Goal: Task Accomplishment & Management: Complete application form

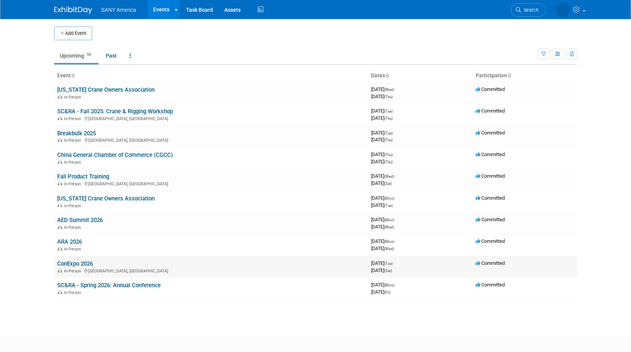
click at [72, 264] on link "ConExpo 2026" at bounding box center [75, 263] width 36 height 7
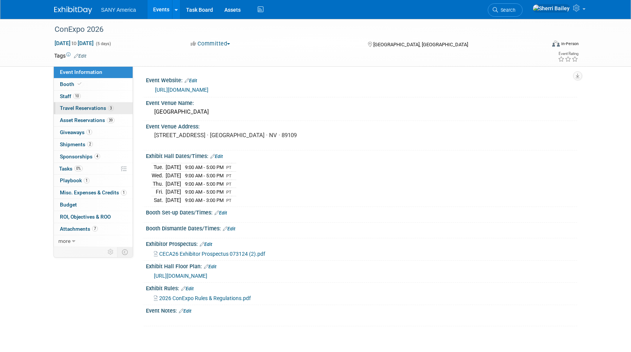
click at [88, 111] on link "3 Travel Reservations 3" at bounding box center [93, 108] width 79 height 12
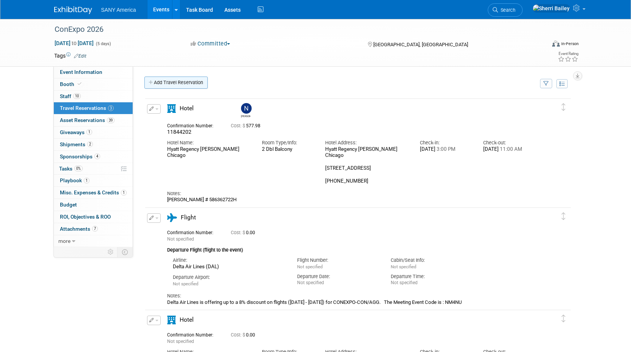
click at [188, 81] on link "Add Travel Reservation" at bounding box center [175, 83] width 63 height 12
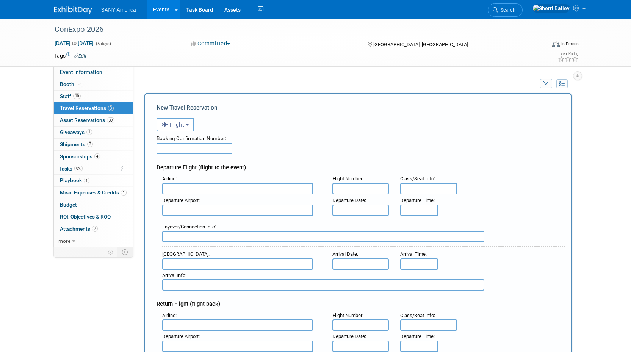
click at [170, 149] on input "text" at bounding box center [195, 148] width 76 height 11
type input "FTVDDG"
click at [178, 188] on input "text" at bounding box center [237, 188] width 151 height 11
click at [186, 214] on span "Delta Air Lines (DAL)" at bounding box center [242, 214] width 158 height 12
type input "Delta Air Lines (DAL)"
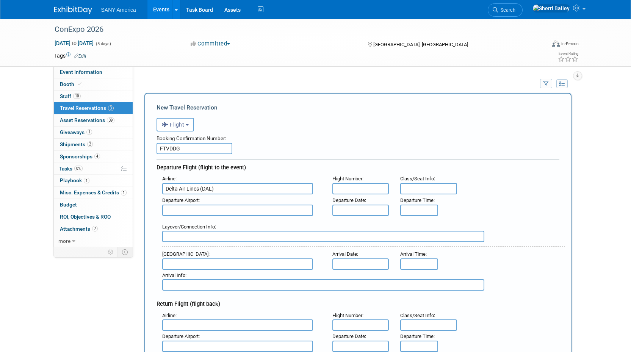
click at [358, 188] on input "text" at bounding box center [360, 188] width 57 height 11
type input "DL 1477"
click at [403, 188] on input "22c" at bounding box center [428, 188] width 57 height 11
click at [441, 189] on input "Economy / 22c" at bounding box center [428, 188] width 57 height 11
click at [437, 188] on input "Economy / 22c" at bounding box center [428, 188] width 57 height 11
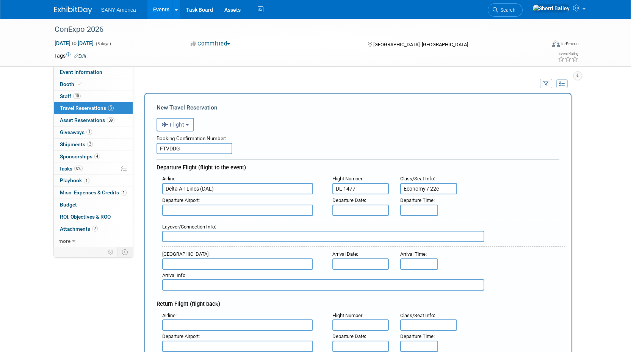
drag, startPoint x: 436, startPoint y: 189, endPoint x: 441, endPoint y: 188, distance: 4.9
click at [441, 188] on input "Economy / 22c" at bounding box center [428, 188] width 57 height 11
type input "Economy / 22C"
click at [197, 212] on input "text" at bounding box center [237, 210] width 151 height 11
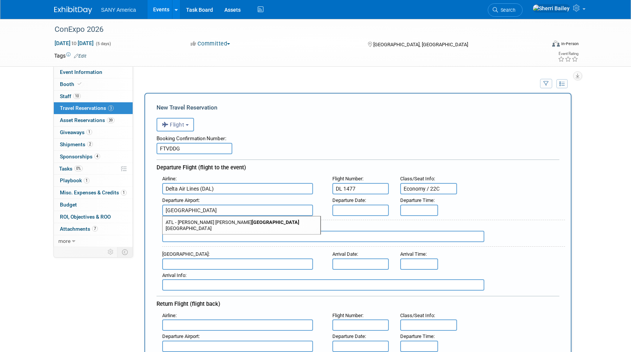
click at [209, 225] on span "ATL - [PERSON_NAME][GEOGRAPHIC_DATA][PERSON_NAME]" at bounding box center [242, 225] width 158 height 18
type input "ATL - [PERSON_NAME][GEOGRAPHIC_DATA][PERSON_NAME]"
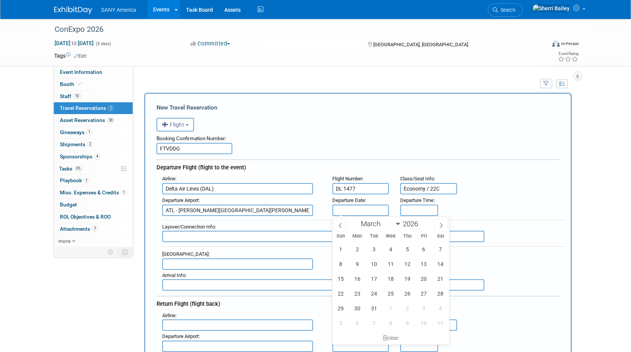
click at [354, 212] on input "text" at bounding box center [360, 210] width 57 height 11
click at [392, 281] on span "18" at bounding box center [390, 278] width 15 height 15
type input "[DATE]"
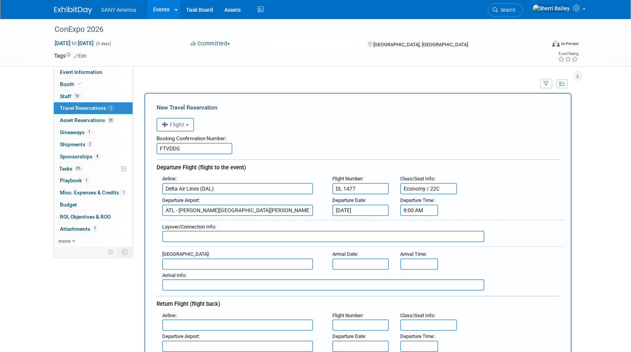
click at [411, 210] on input "8:00 AM" at bounding box center [419, 210] width 38 height 11
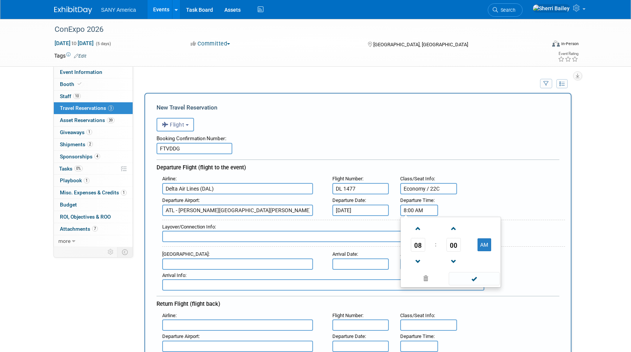
click at [420, 244] on span "08" at bounding box center [418, 245] width 14 height 14
click at [436, 231] on td "01" at bounding box center [438, 229] width 24 height 20
click at [453, 246] on span "00" at bounding box center [453, 245] width 14 height 14
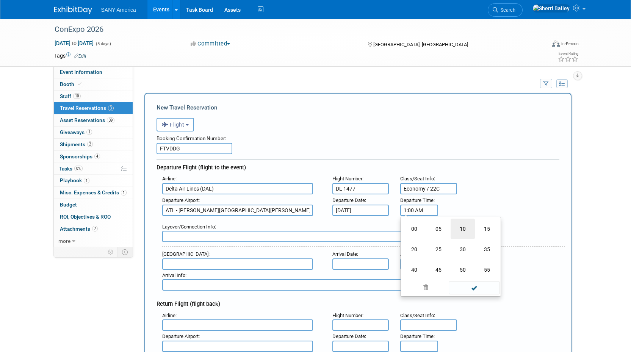
click at [462, 232] on td "10" at bounding box center [463, 229] width 24 height 20
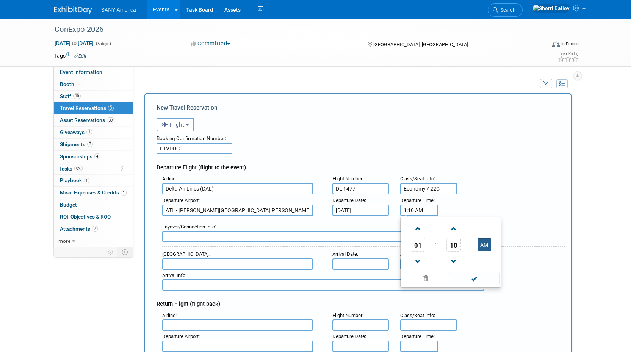
click at [484, 249] on button "AM" at bounding box center [485, 244] width 14 height 13
type input "1:10 PM"
click at [499, 203] on div "Departure Airport : [GEOGRAPHIC_DATA][PERSON_NAME] [PERSON_NAME][GEOGRAPHIC_DAT…" at bounding box center [361, 205] width 409 height 21
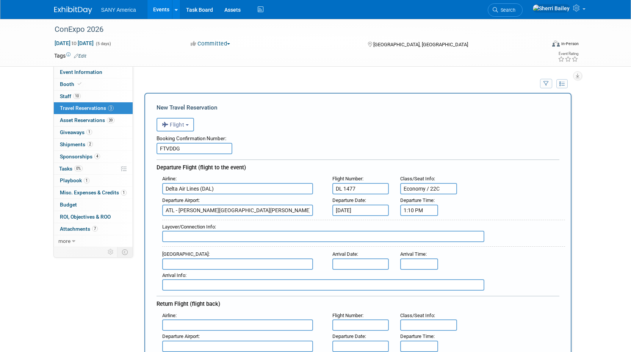
click at [177, 265] on input "text" at bounding box center [237, 263] width 151 height 11
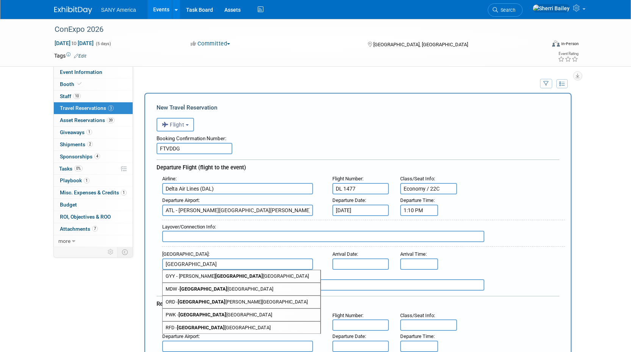
click at [203, 302] on span "ORD - [GEOGRAPHIC_DATA][PERSON_NAME]" at bounding box center [242, 302] width 158 height 12
type input "ORD - Chicago O&#39;[GEOGRAPHIC_DATA]"
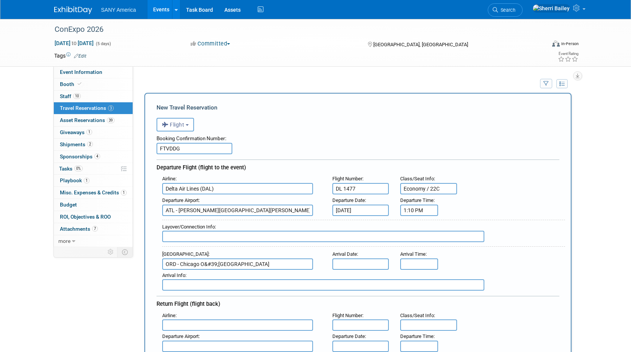
click at [356, 263] on input "text" at bounding box center [360, 263] width 57 height 11
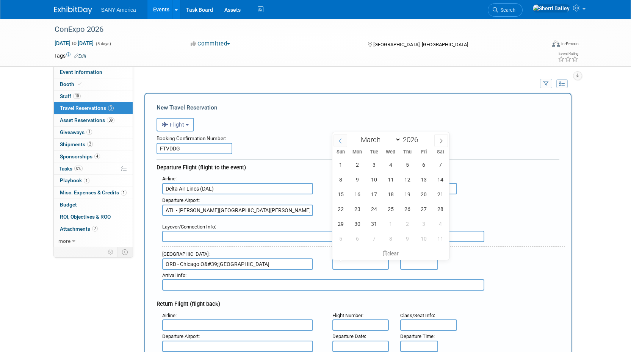
click at [341, 140] on icon at bounding box center [340, 140] width 5 height 5
select select "0"
click at [341, 140] on icon at bounding box center [340, 140] width 5 height 5
type input "2025"
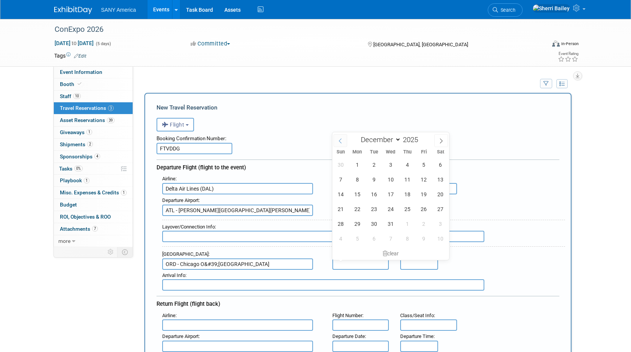
click at [341, 140] on icon at bounding box center [340, 140] width 5 height 5
select select "7"
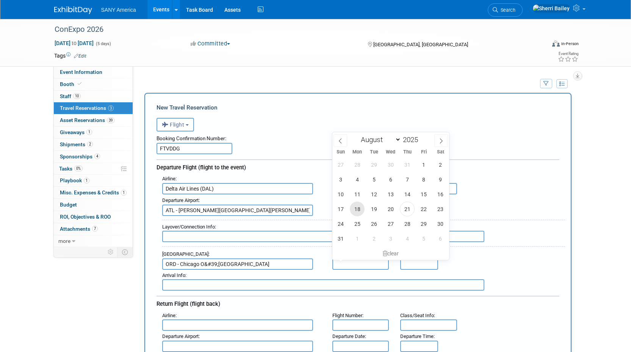
click at [358, 211] on span "18" at bounding box center [357, 209] width 15 height 15
type input "[DATE]"
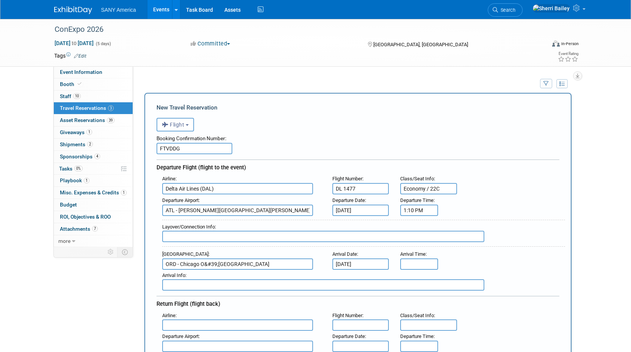
click at [357, 211] on input "[DATE]" at bounding box center [360, 210] width 57 height 11
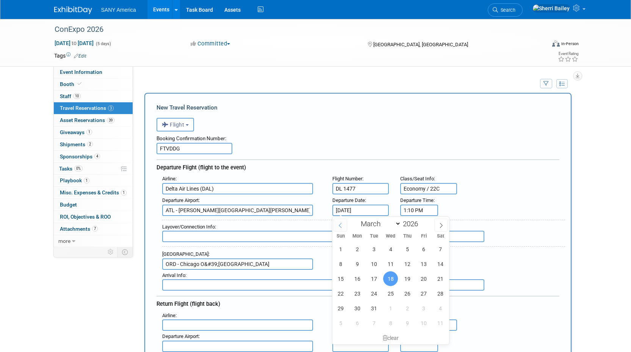
click at [343, 226] on span at bounding box center [341, 225] width 14 height 13
select select "0"
click at [343, 227] on span at bounding box center [341, 225] width 14 height 13
type input "2025"
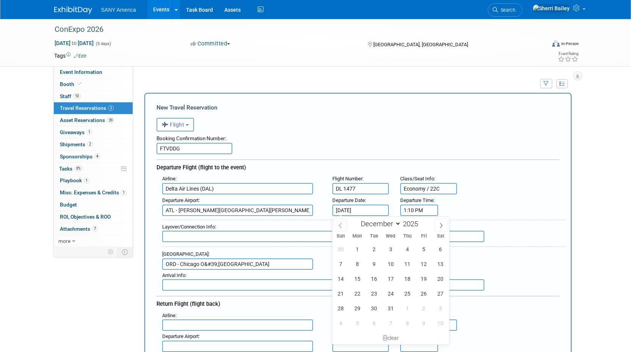
click at [343, 227] on span at bounding box center [341, 225] width 14 height 13
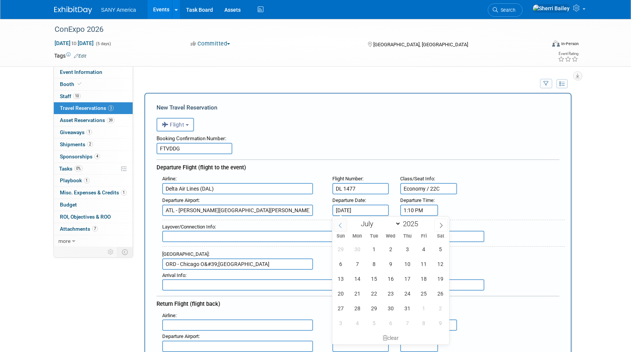
click at [343, 227] on span at bounding box center [341, 225] width 14 height 13
click at [442, 224] on icon at bounding box center [441, 225] width 5 height 5
select select "7"
click at [361, 296] on span "18" at bounding box center [357, 293] width 15 height 15
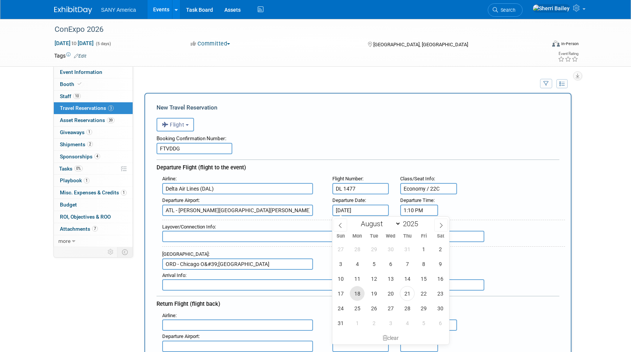
type input "[DATE]"
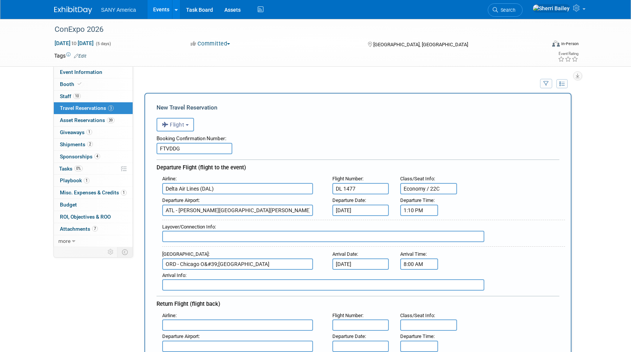
click at [407, 266] on input "8:00 AM" at bounding box center [419, 263] width 38 height 11
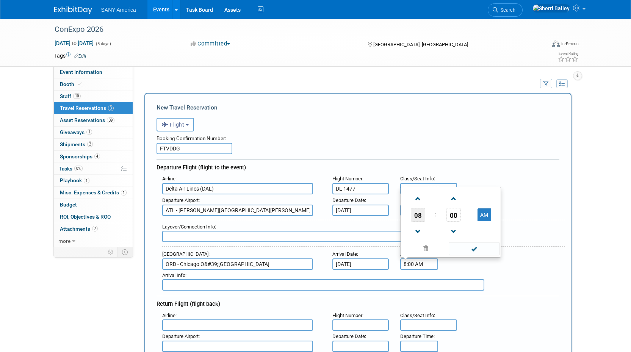
click at [419, 218] on span "08" at bounding box center [418, 215] width 14 height 14
click at [465, 190] on td "02" at bounding box center [463, 190] width 24 height 20
click at [453, 218] on span "00" at bounding box center [453, 215] width 14 height 14
click at [490, 191] on td "15" at bounding box center [487, 190] width 24 height 20
click at [455, 200] on span at bounding box center [453, 198] width 13 height 13
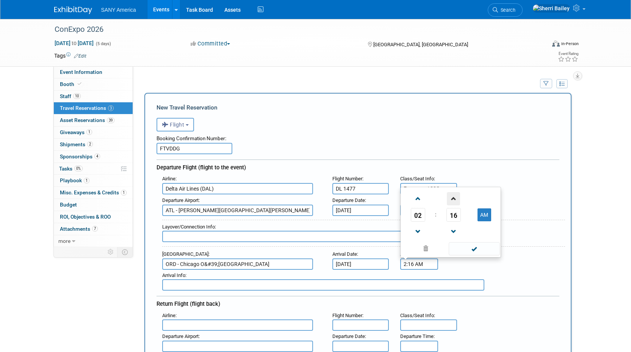
click at [455, 200] on span at bounding box center [453, 198] width 13 height 13
click at [484, 217] on button "AM" at bounding box center [485, 214] width 14 height 13
type input "2:19 PM"
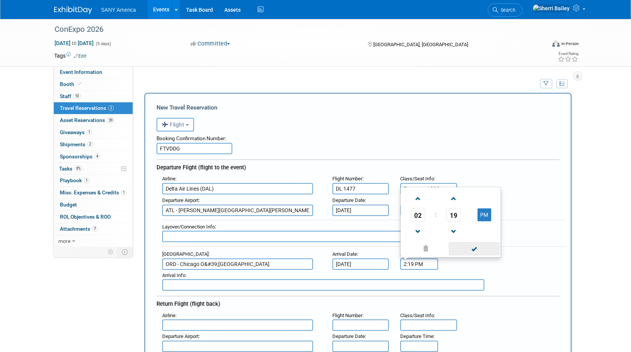
click at [478, 252] on span at bounding box center [474, 248] width 51 height 13
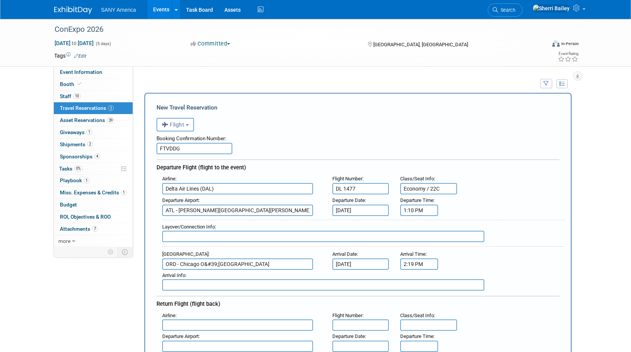
click at [212, 286] on input "text" at bounding box center [323, 284] width 322 height 11
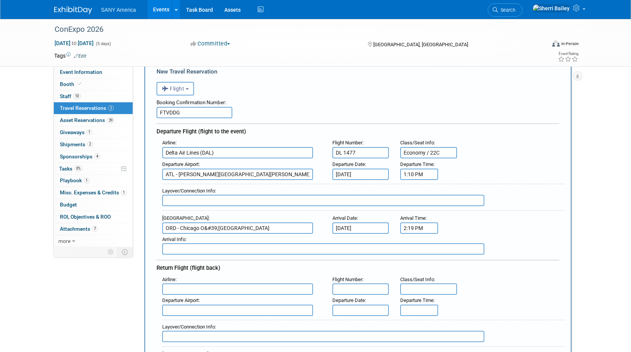
scroll to position [48, 0]
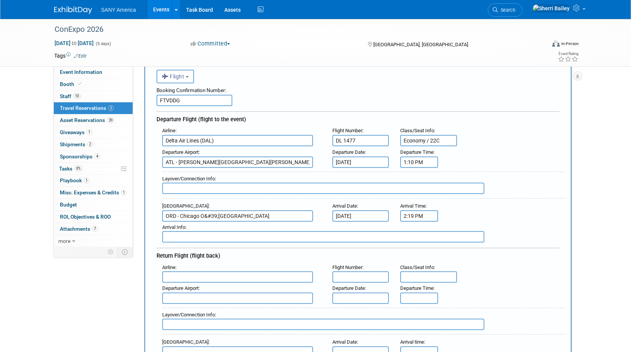
click at [174, 274] on input "text" at bounding box center [237, 276] width 151 height 11
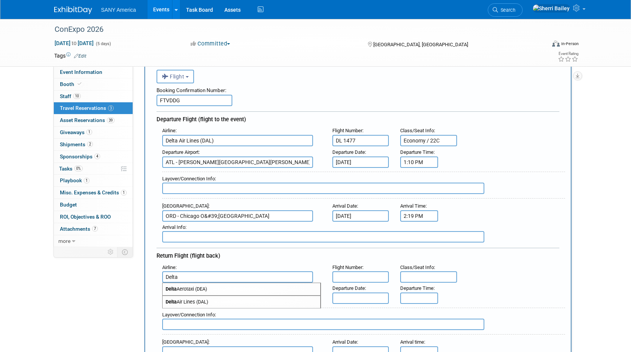
click at [187, 302] on span "Delta Air Lines (DAL)" at bounding box center [242, 302] width 158 height 12
type input "Delta Air Lines (DAL)"
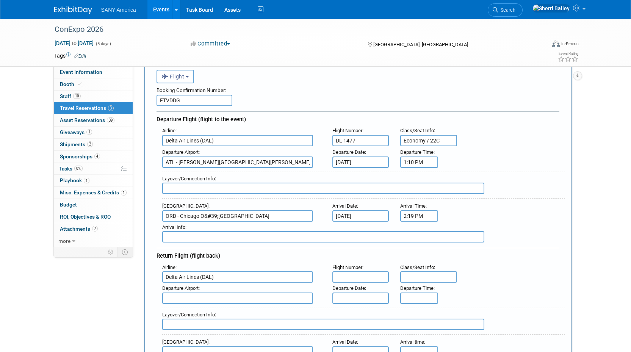
click at [352, 277] on input "text" at bounding box center [360, 276] width 57 height 11
type input "DL 1456"
type input "Economy / 17D"
click at [170, 299] on input "text" at bounding box center [237, 298] width 151 height 11
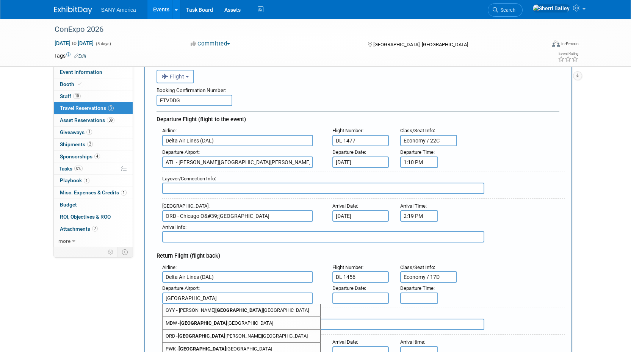
click at [201, 335] on span "ORD - [GEOGRAPHIC_DATA][PERSON_NAME]" at bounding box center [242, 336] width 158 height 12
type input "ORD - Chicago O&#39;[GEOGRAPHIC_DATA]"
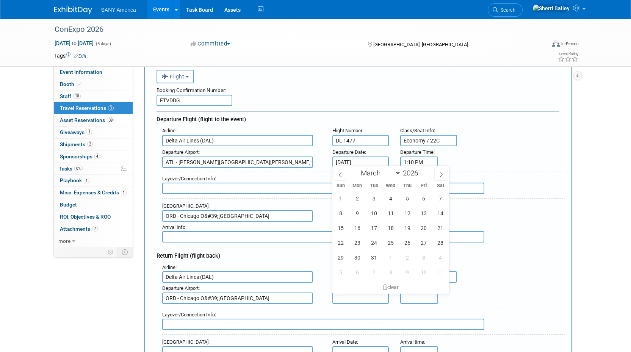
click at [353, 296] on input "text" at bounding box center [360, 298] width 57 height 11
click at [341, 173] on icon at bounding box center [340, 174] width 5 height 5
select select "0"
click at [341, 173] on icon at bounding box center [340, 174] width 5 height 5
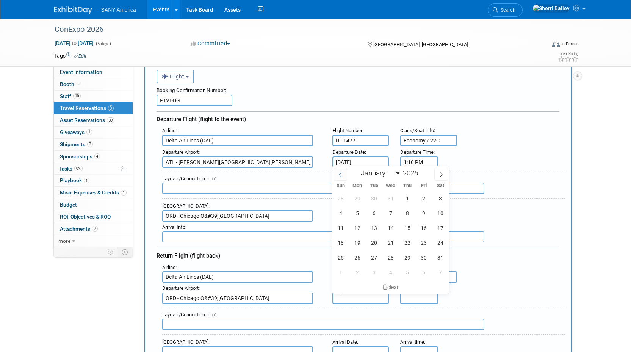
type input "2025"
click at [341, 173] on icon at bounding box center [340, 174] width 5 height 5
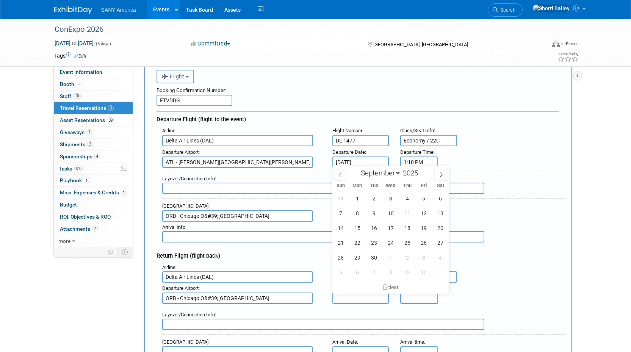
select select "7"
click at [405, 244] on span "21" at bounding box center [407, 242] width 15 height 15
type input "[DATE]"
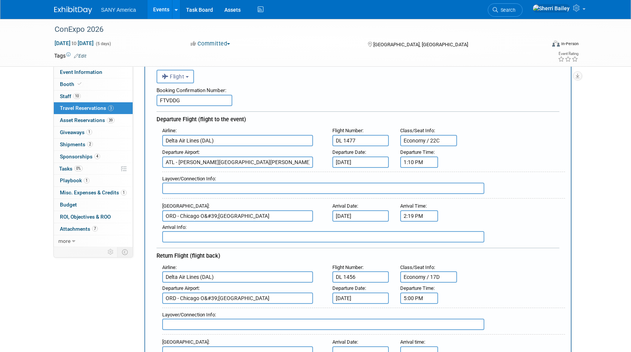
click at [418, 299] on input "5:00 PM" at bounding box center [419, 298] width 38 height 11
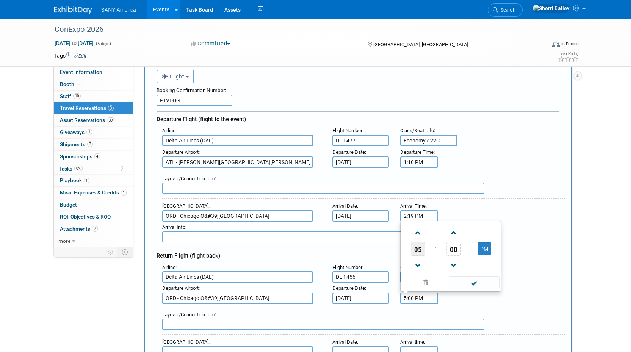
click at [420, 252] on span "05" at bounding box center [418, 249] width 14 height 14
click at [439, 226] on td "01" at bounding box center [438, 224] width 24 height 20
click at [454, 253] on span "00" at bounding box center [453, 249] width 14 height 14
click at [464, 247] on td "30" at bounding box center [463, 244] width 24 height 20
type input "1:30 PM"
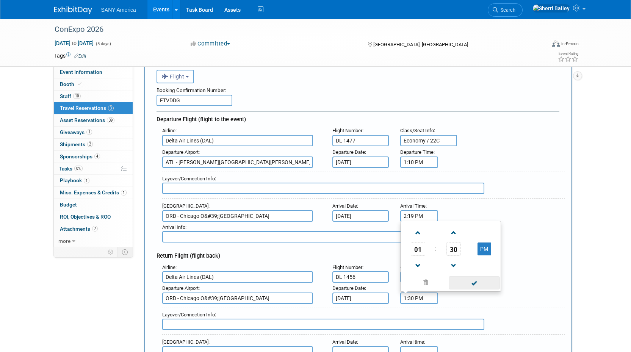
click at [473, 282] on span at bounding box center [474, 282] width 51 height 13
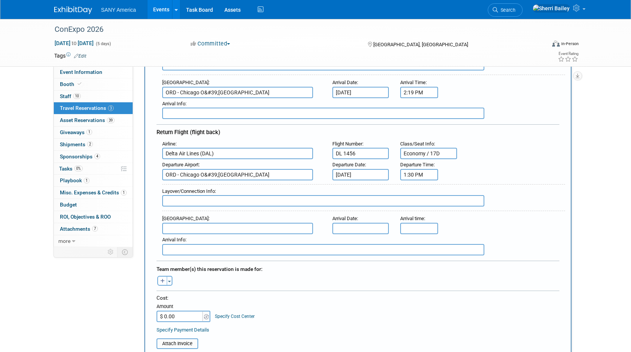
scroll to position [202, 0]
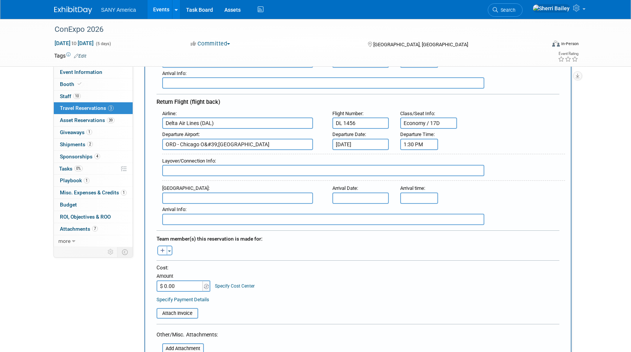
click at [172, 196] on input "text" at bounding box center [237, 198] width 151 height 11
click at [205, 211] on span "ATL - [PERSON_NAME][GEOGRAPHIC_DATA][PERSON_NAME]" at bounding box center [242, 213] width 158 height 18
type input "ATL - [PERSON_NAME][GEOGRAPHIC_DATA][PERSON_NAME]"
click at [340, 196] on input "text" at bounding box center [360, 198] width 57 height 11
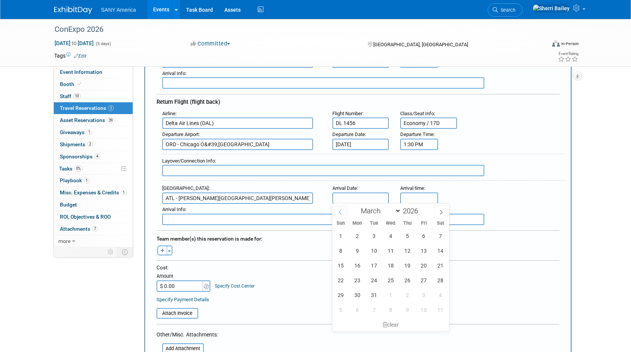
click at [341, 213] on icon at bounding box center [340, 212] width 5 height 5
select select "0"
click at [341, 212] on icon at bounding box center [340, 212] width 5 height 5
type input "2025"
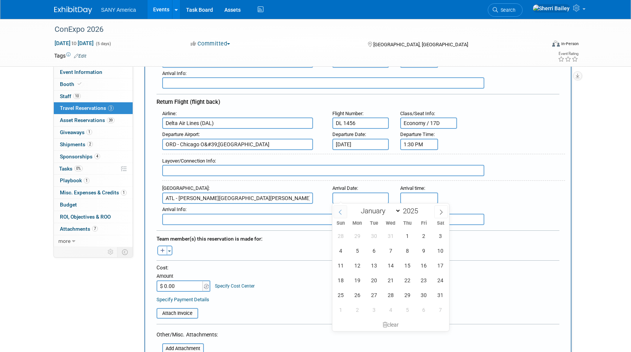
click at [341, 212] on icon at bounding box center [340, 212] width 5 height 5
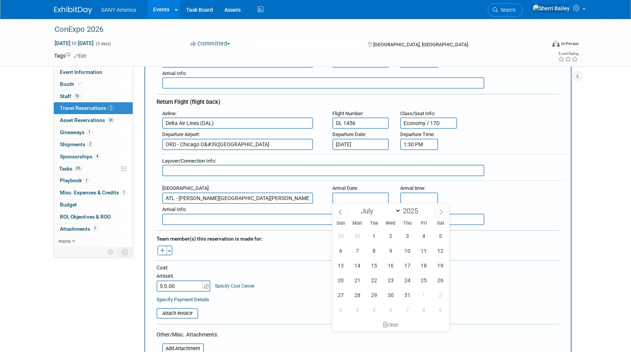
click at [440, 211] on icon at bounding box center [441, 212] width 5 height 5
select select "7"
click at [407, 281] on span "21" at bounding box center [407, 280] width 15 height 15
type input "[DATE]"
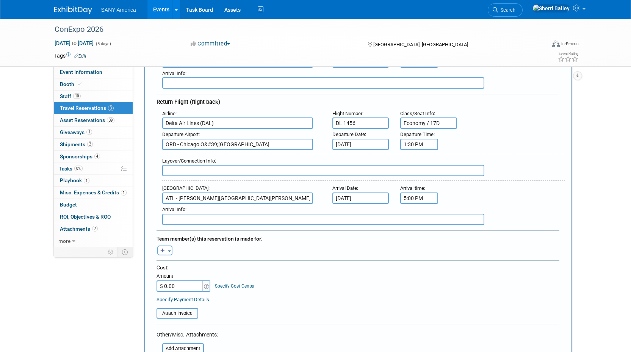
click at [410, 198] on input "5:00 PM" at bounding box center [419, 198] width 38 height 11
click at [418, 248] on span at bounding box center [417, 249] width 13 height 13
click at [456, 232] on span "00" at bounding box center [453, 233] width 14 height 14
click at [467, 238] on td "30" at bounding box center [463, 237] width 24 height 20
click at [456, 215] on span at bounding box center [453, 216] width 13 height 13
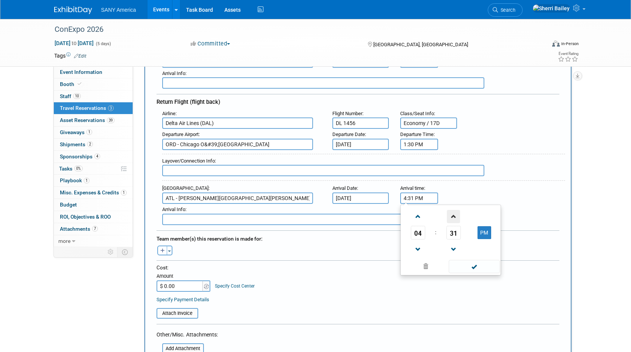
click at [456, 215] on span at bounding box center [453, 216] width 13 height 13
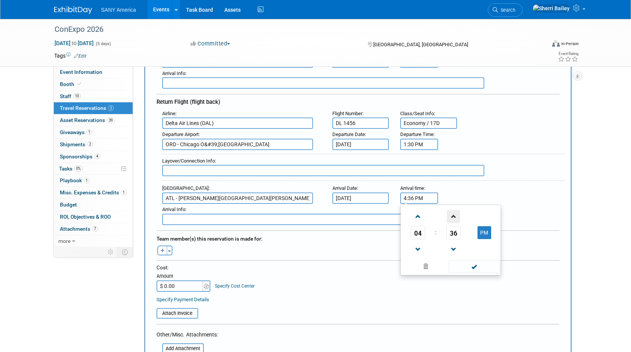
click at [456, 215] on span at bounding box center [453, 216] width 13 height 13
type input "4:38 PM"
click at [472, 269] on span at bounding box center [474, 266] width 51 height 13
click at [225, 218] on input "text" at bounding box center [323, 219] width 322 height 11
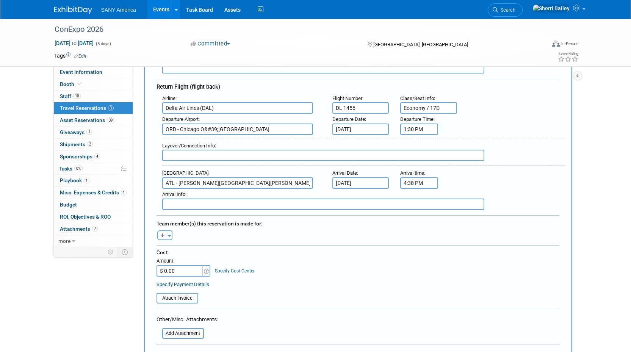
scroll to position [218, 0]
click at [169, 235] on span "button" at bounding box center [169, 236] width 3 height 2
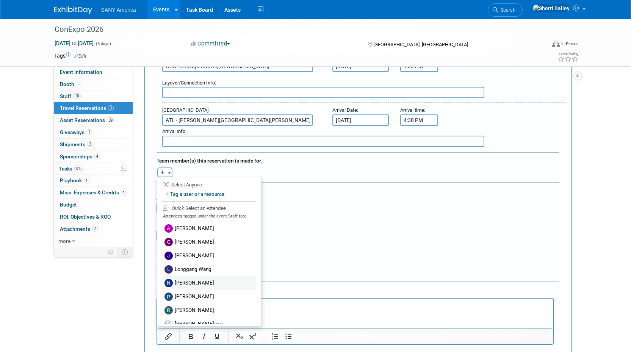
scroll to position [281, 0]
click at [189, 280] on label "[PERSON_NAME]" at bounding box center [210, 282] width 94 height 14
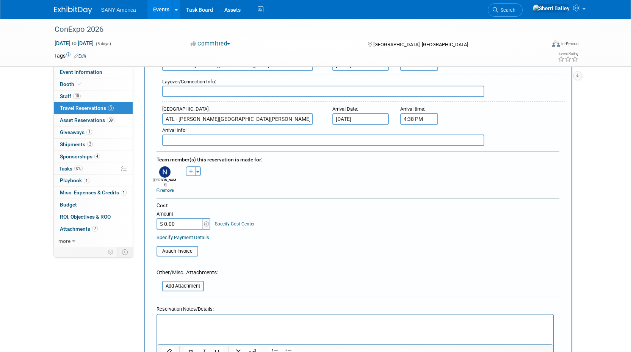
click at [172, 220] on input "$ 0.00" at bounding box center [180, 223] width 47 height 11
drag, startPoint x: 181, startPoint y: 218, endPoint x: 158, endPoint y: 217, distance: 22.8
click at [158, 218] on input "$ 0.00" at bounding box center [180, 223] width 47 height 11
type input "$ 360.24"
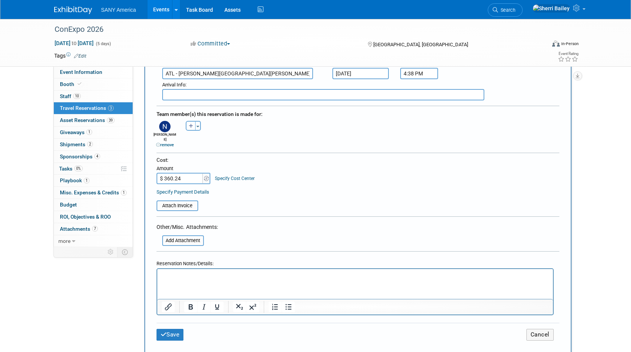
scroll to position [333, 0]
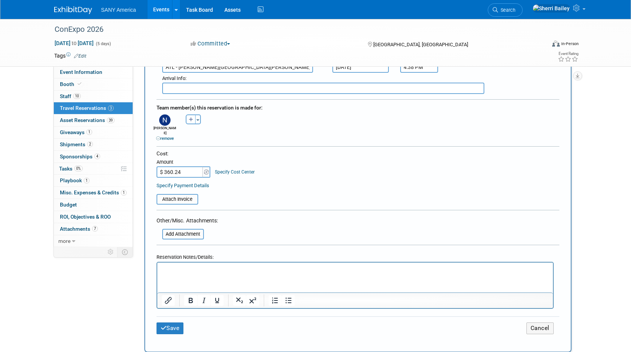
click at [165, 268] on p "Rich Text Area. Press ALT-0 for help." at bounding box center [354, 269] width 387 height 8
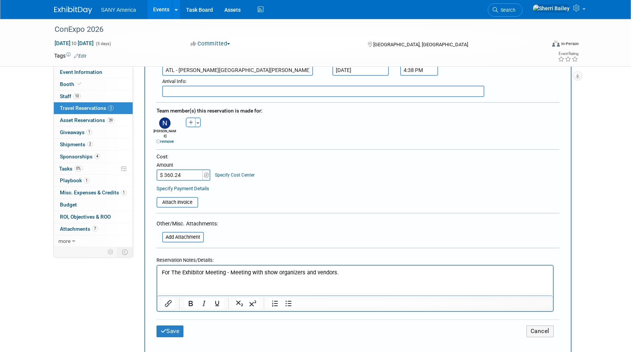
scroll to position [329, 0]
